Goal: Browse casually: Explore the website without a specific task or goal

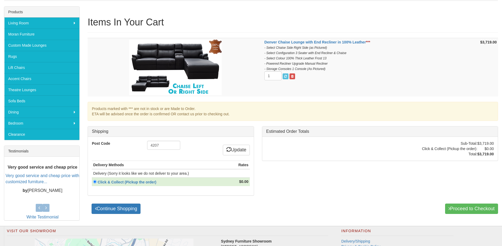
scroll to position [106, 0]
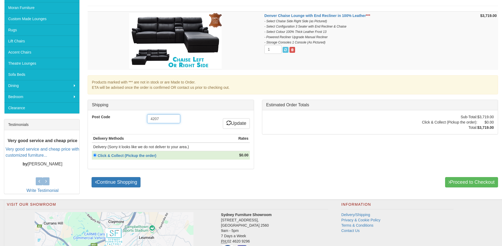
click at [166, 118] on input "4207" at bounding box center [163, 118] width 33 height 9
type input "4280"
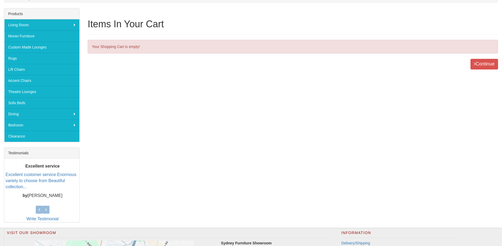
scroll to position [79, 0]
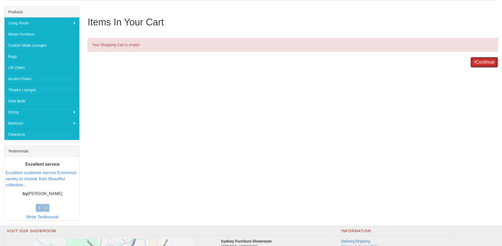
click at [490, 60] on link "Continue" at bounding box center [484, 62] width 28 height 11
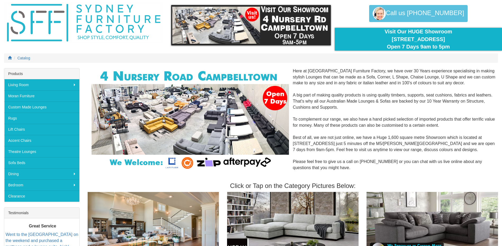
scroll to position [26, 0]
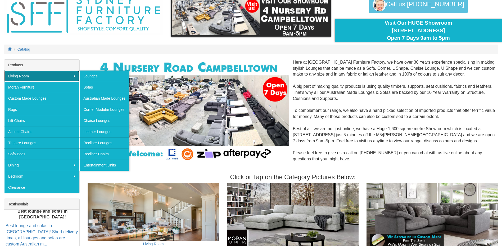
click at [47, 77] on link "Living Room" at bounding box center [41, 75] width 75 height 11
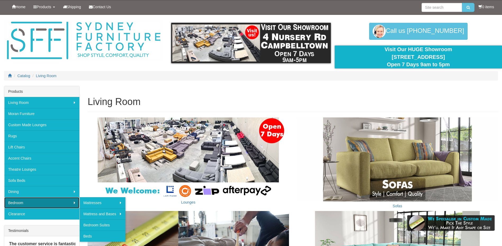
click at [30, 198] on link "Bedroom" at bounding box center [41, 202] width 75 height 11
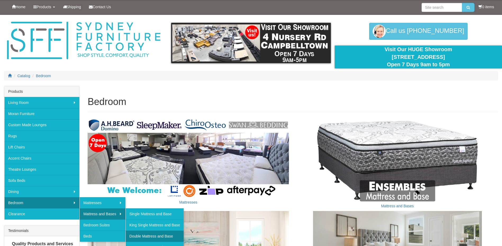
scroll to position [26, 0]
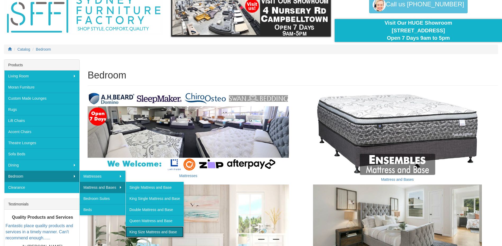
click at [155, 229] on link "King Size Mattress and Base" at bounding box center [154, 231] width 58 height 11
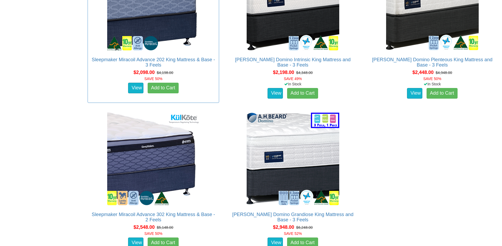
scroll to position [1222, 0]
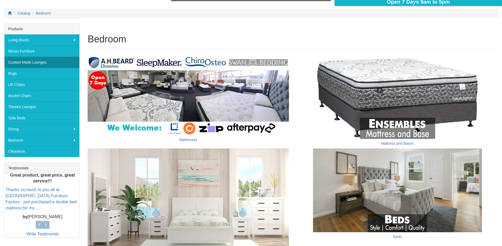
scroll to position [53, 0]
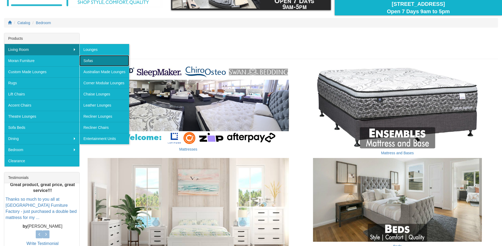
click at [106, 60] on link "Sofas" at bounding box center [104, 60] width 50 height 11
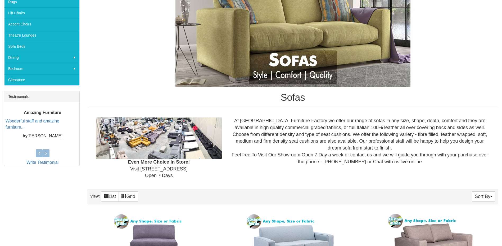
scroll to position [56, 0]
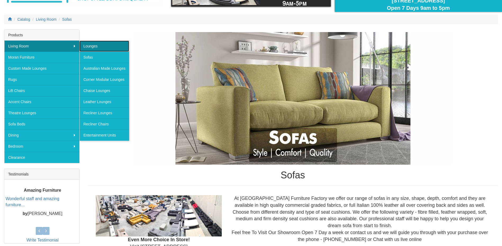
click at [88, 46] on link "Lounges" at bounding box center [104, 45] width 50 height 11
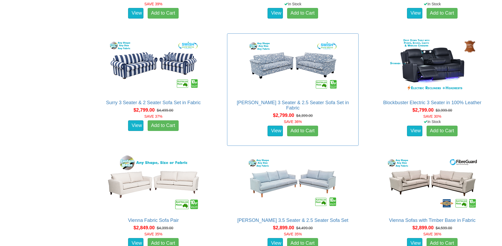
scroll to position [1668, 0]
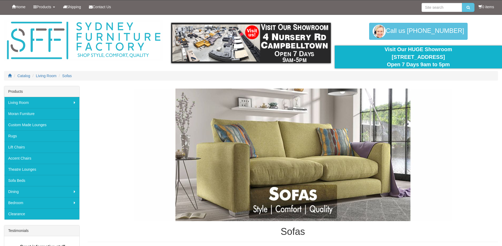
scroll to position [56, 0]
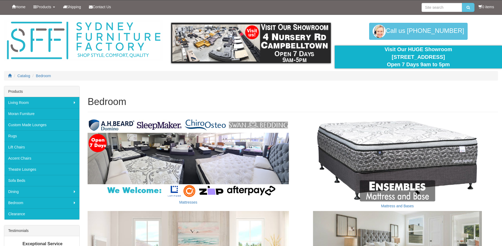
scroll to position [53, 0]
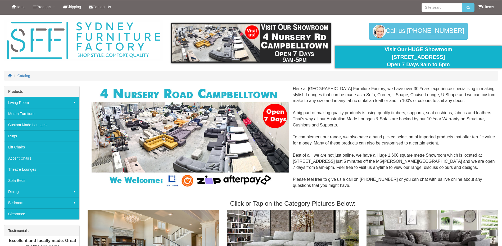
scroll to position [26, 0]
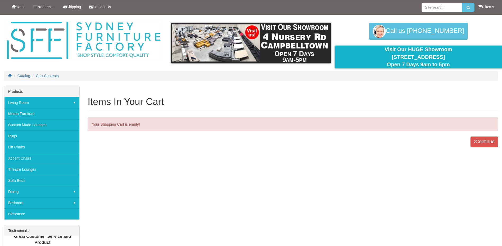
scroll to position [106, 0]
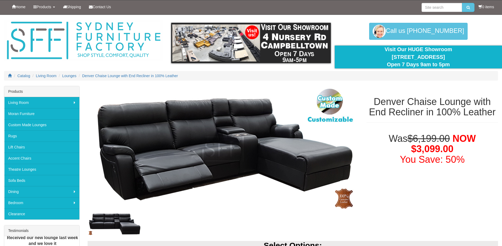
select select "1946"
select select "1516"
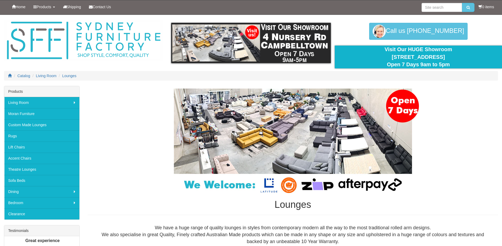
scroll to position [2223, 0]
